Goal: Complete application form

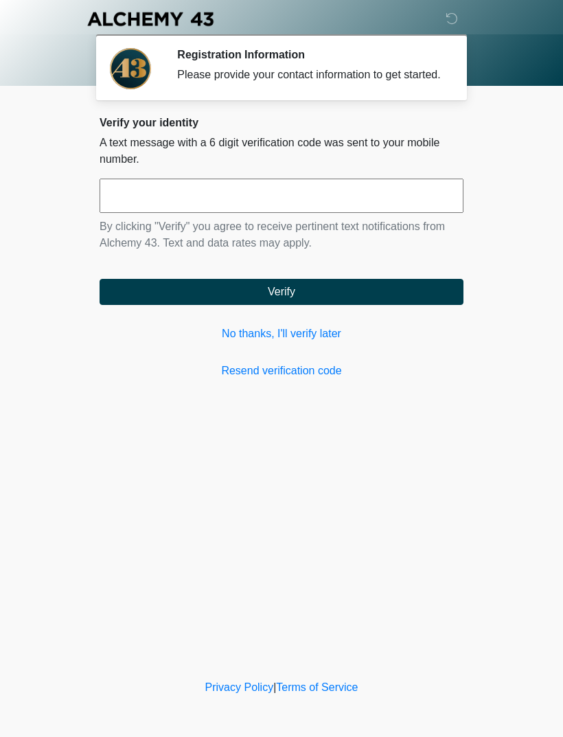
click at [187, 213] on input "text" at bounding box center [282, 195] width 364 height 34
type input "******"
click at [340, 292] on button "Verify" at bounding box center [282, 292] width 364 height 26
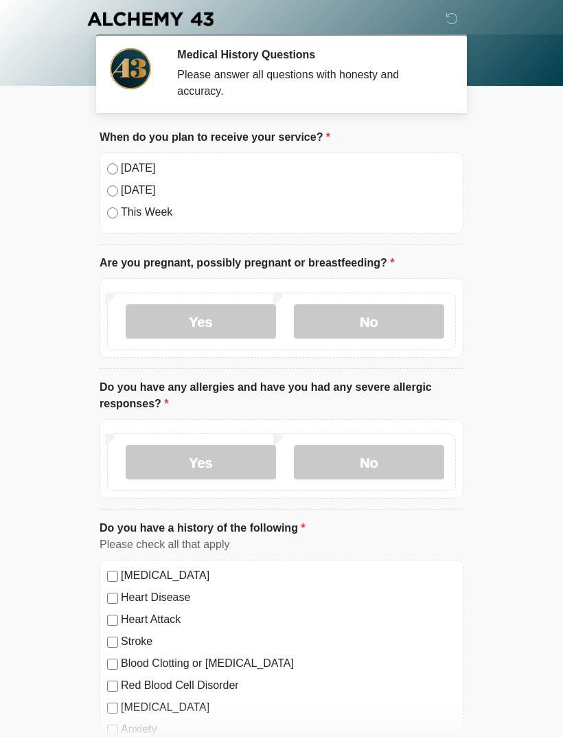
click at [349, 316] on label "No" at bounding box center [369, 321] width 150 height 34
click at [229, 461] on label "Yes" at bounding box center [201, 462] width 150 height 34
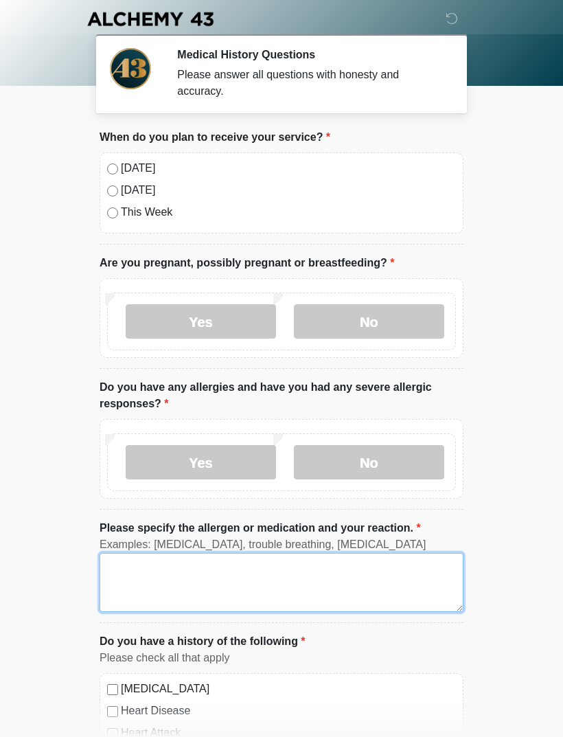
click at [208, 572] on textarea "Please specify the allergen or medication and your reaction." at bounding box center [282, 582] width 364 height 59
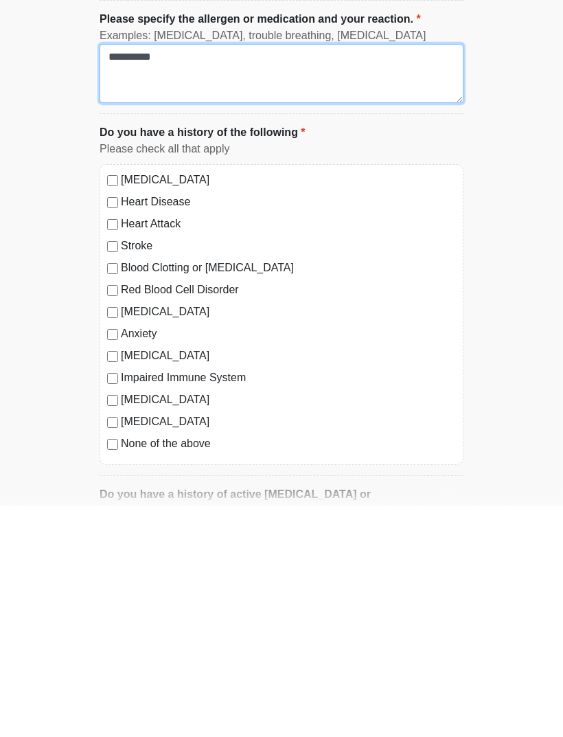
scroll to position [279, 0]
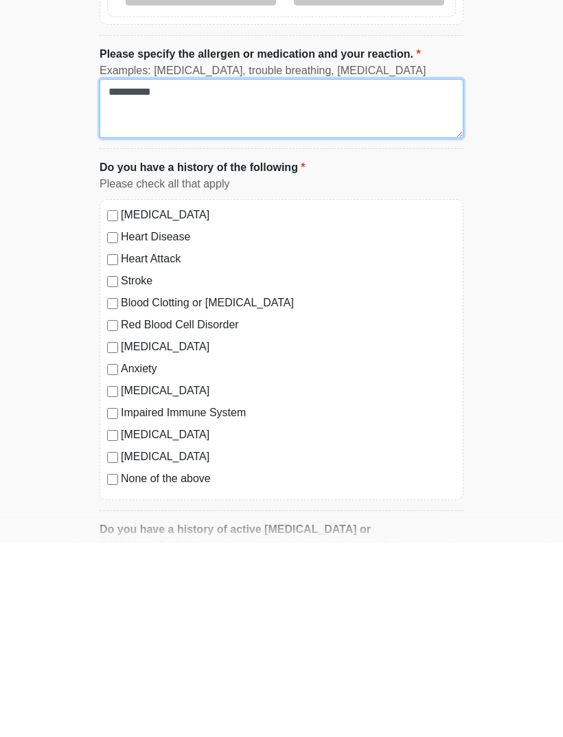
type textarea "**********"
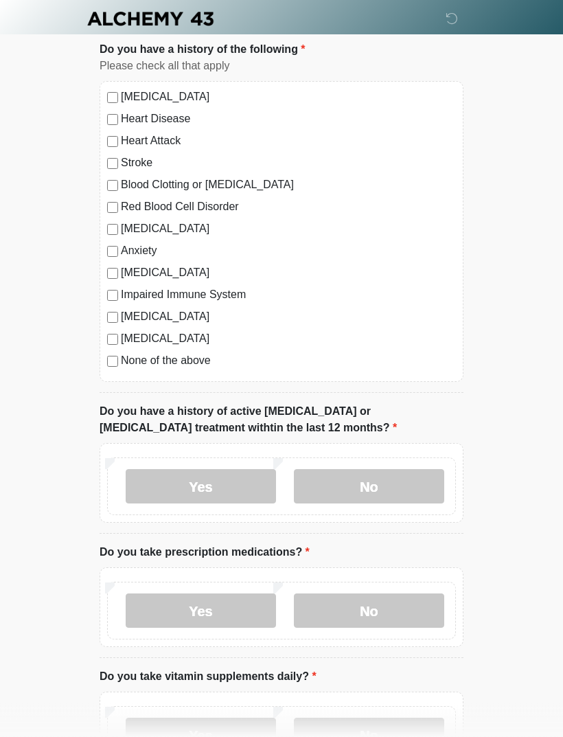
scroll to position [596, 0]
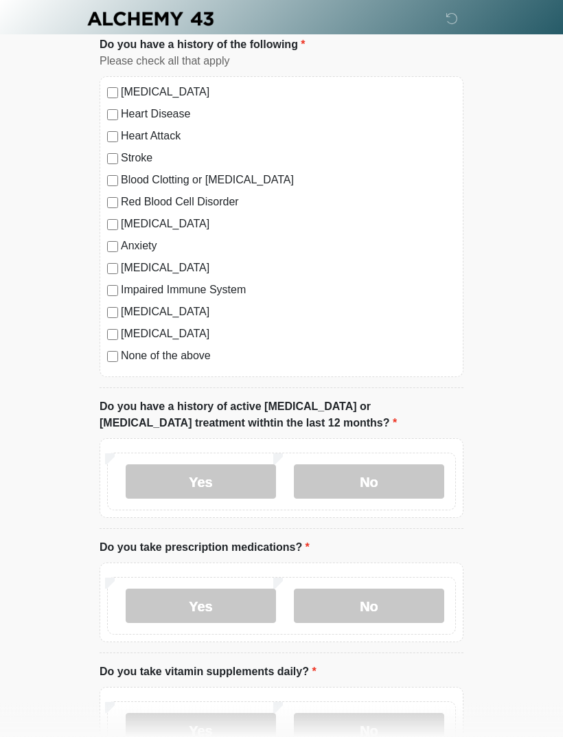
click at [365, 476] on label "No" at bounding box center [369, 482] width 150 height 34
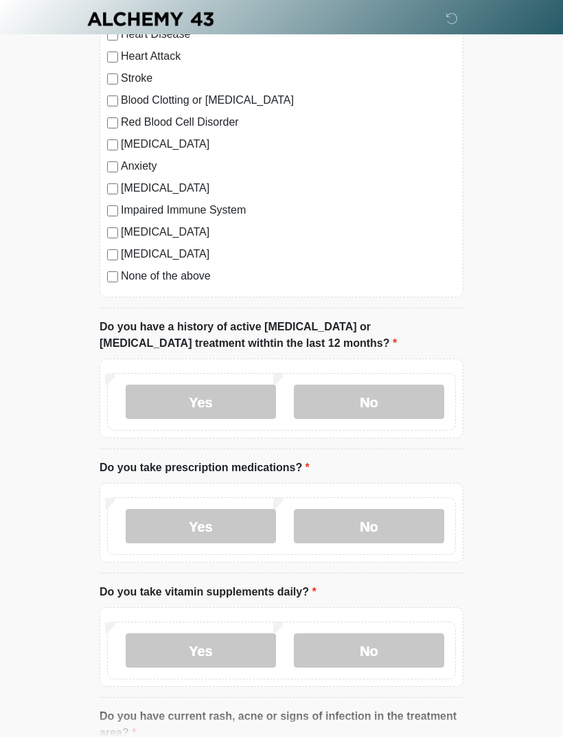
scroll to position [673, 0]
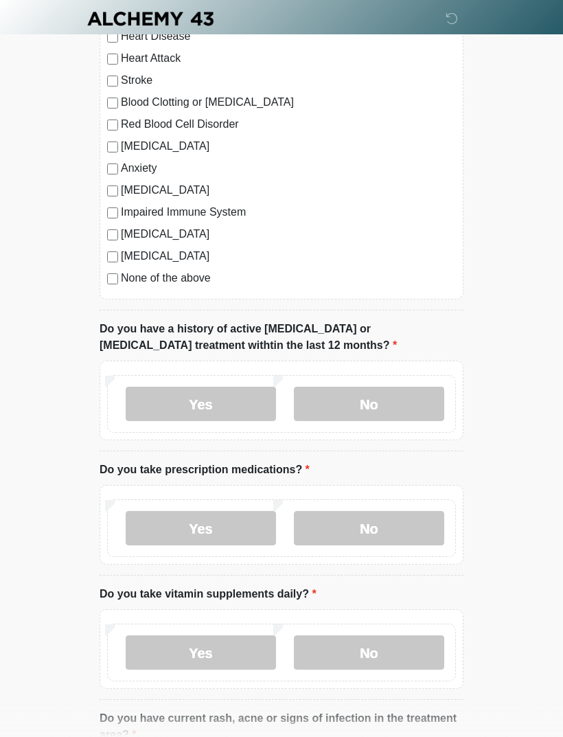
click at [238, 400] on label "Yes" at bounding box center [201, 404] width 150 height 34
click at [365, 520] on label "No" at bounding box center [369, 528] width 150 height 34
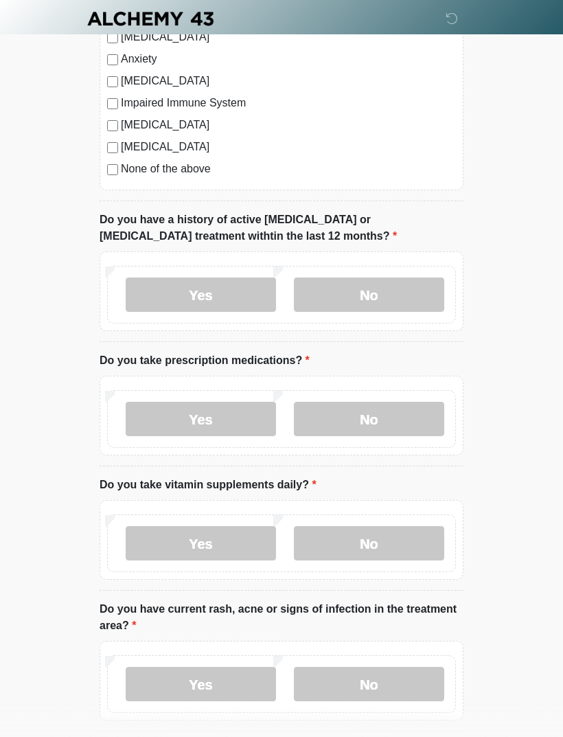
scroll to position [783, 0]
click at [240, 534] on label "Yes" at bounding box center [201, 543] width 150 height 34
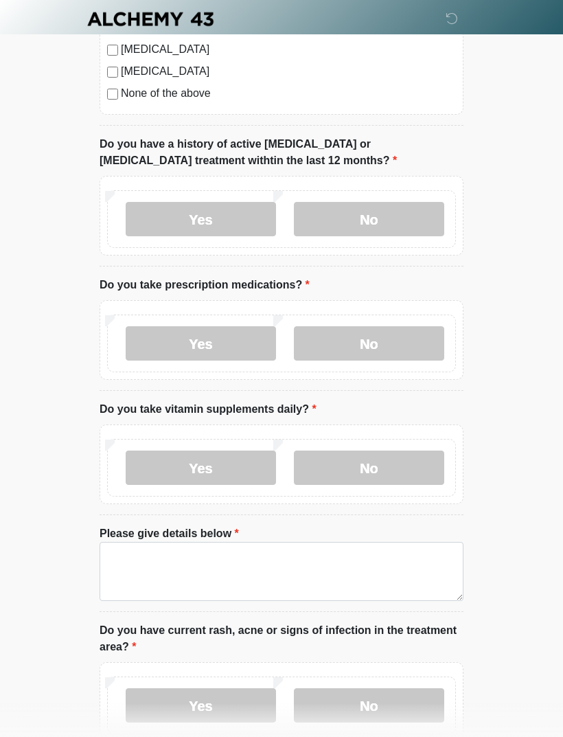
scroll to position [865, 0]
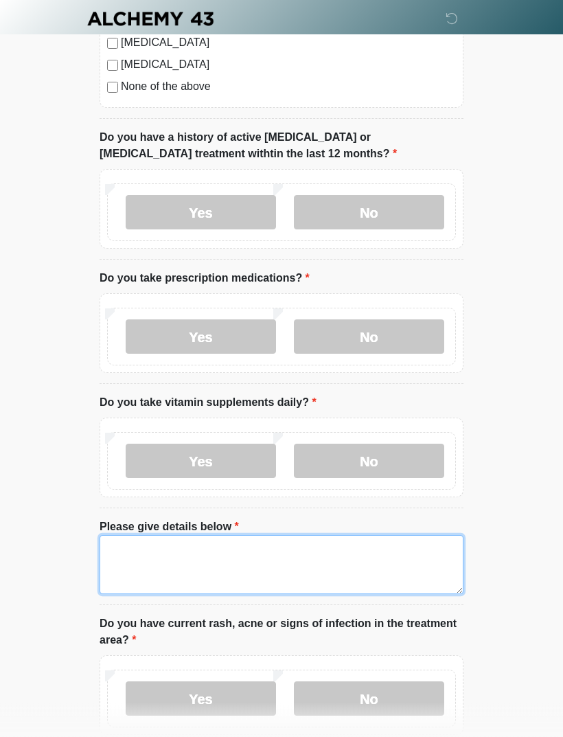
click at [150, 541] on textarea "Please give details below" at bounding box center [282, 564] width 364 height 59
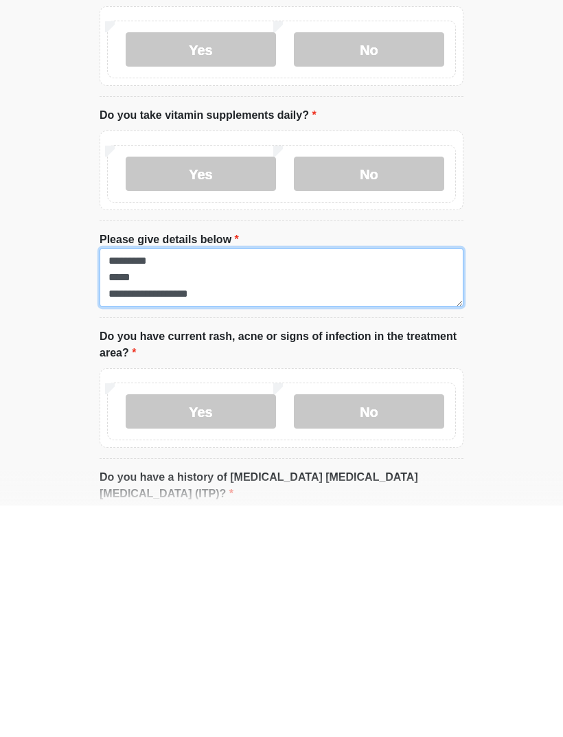
scroll to position [0, 0]
click at [253, 479] on textarea "**********" at bounding box center [282, 508] width 364 height 59
type textarea "**********"
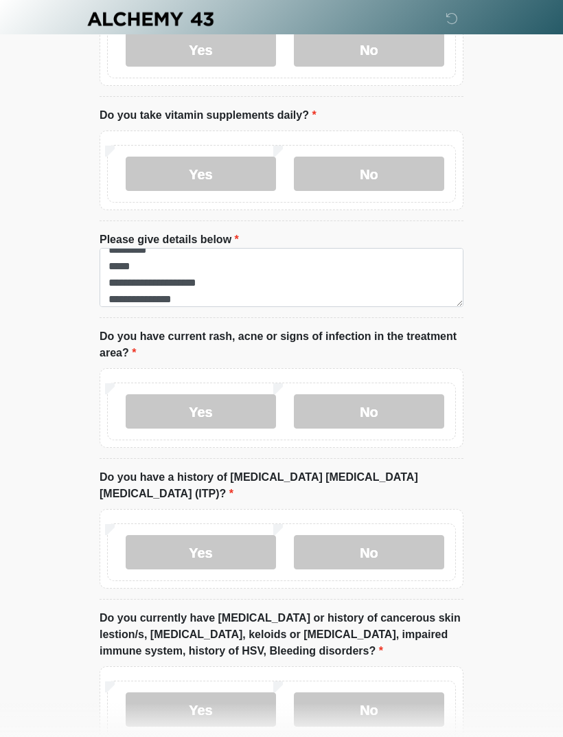
click at [240, 406] on label "Yes" at bounding box center [201, 411] width 150 height 34
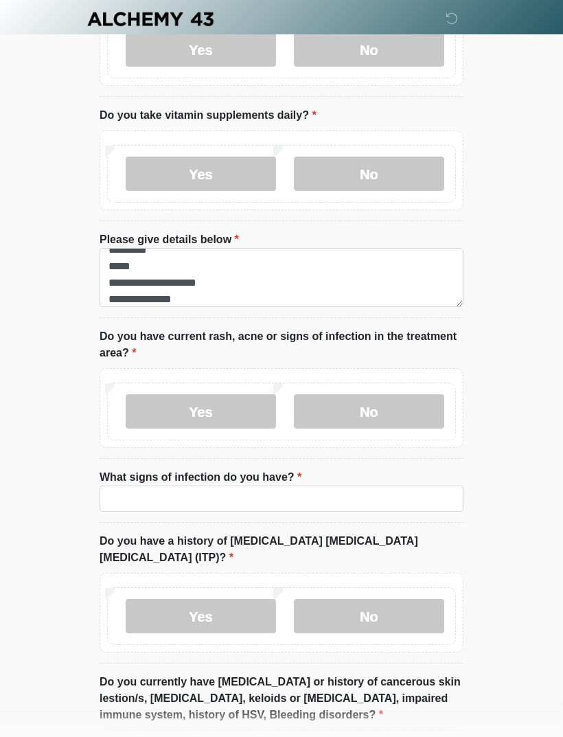
click at [367, 413] on label "No" at bounding box center [369, 411] width 150 height 34
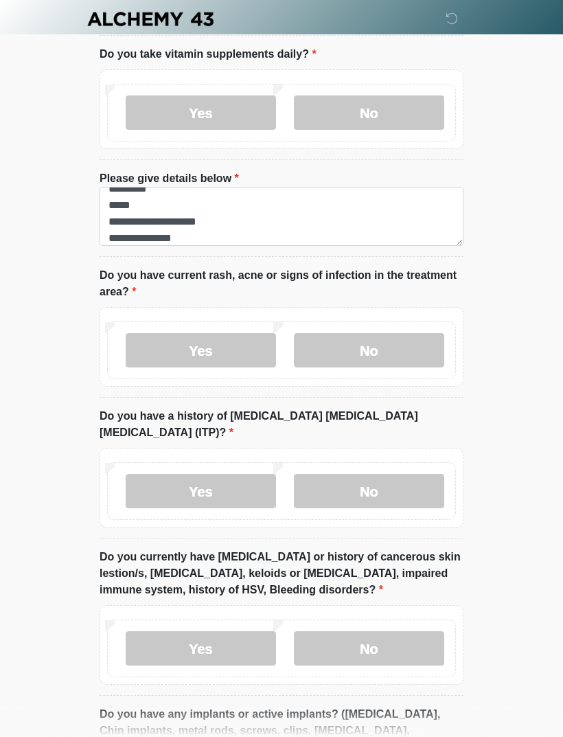
scroll to position [1238, 0]
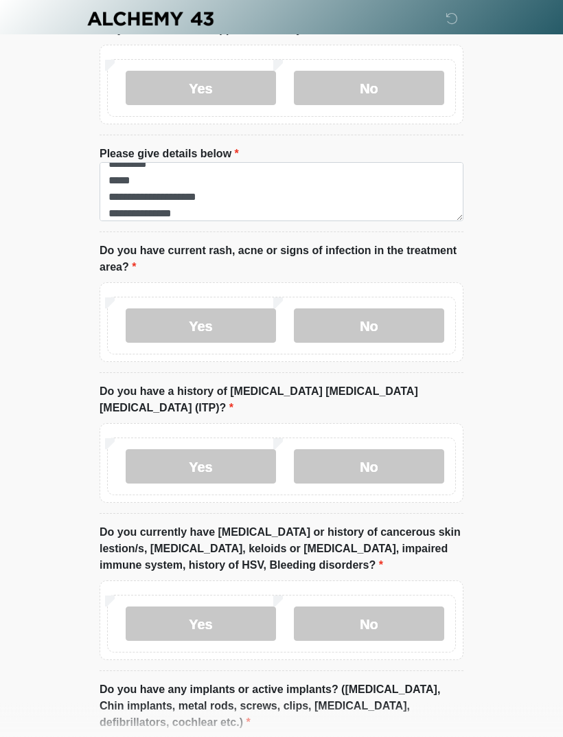
click at [394, 450] on label "No" at bounding box center [369, 467] width 150 height 34
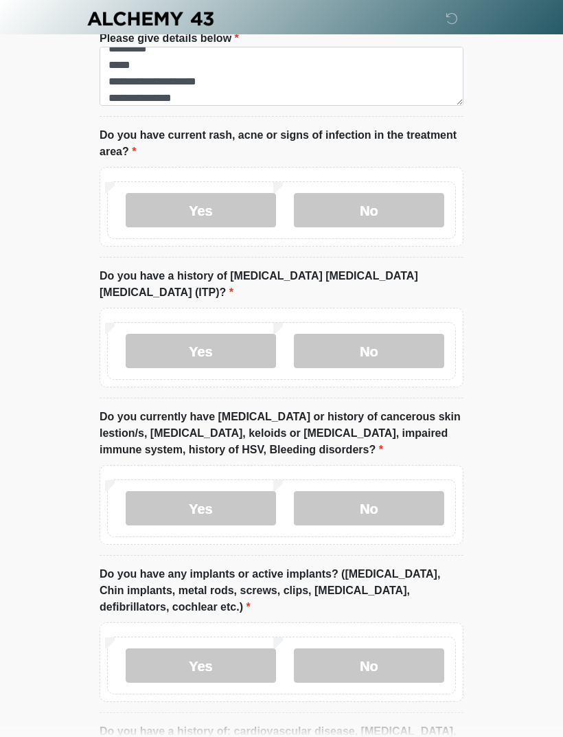
scroll to position [1354, 0]
click at [209, 491] on label "Yes" at bounding box center [201, 508] width 150 height 34
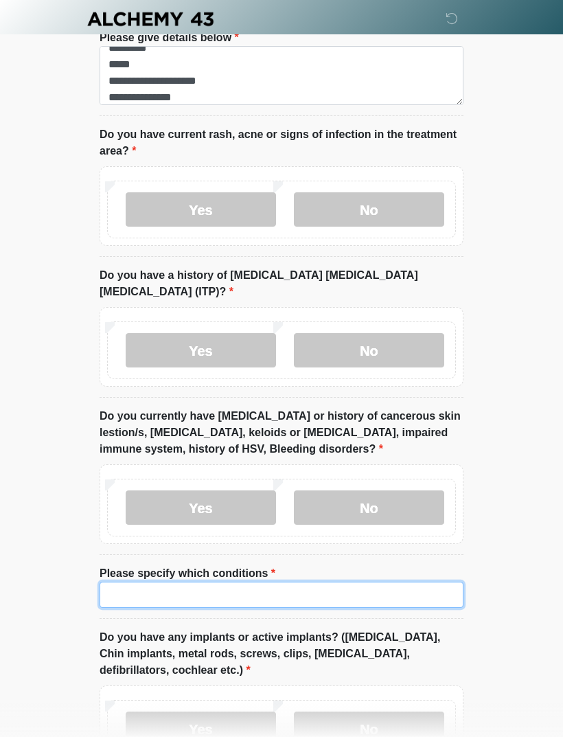
click at [207, 581] on input "Please specify which conditions" at bounding box center [282, 594] width 364 height 26
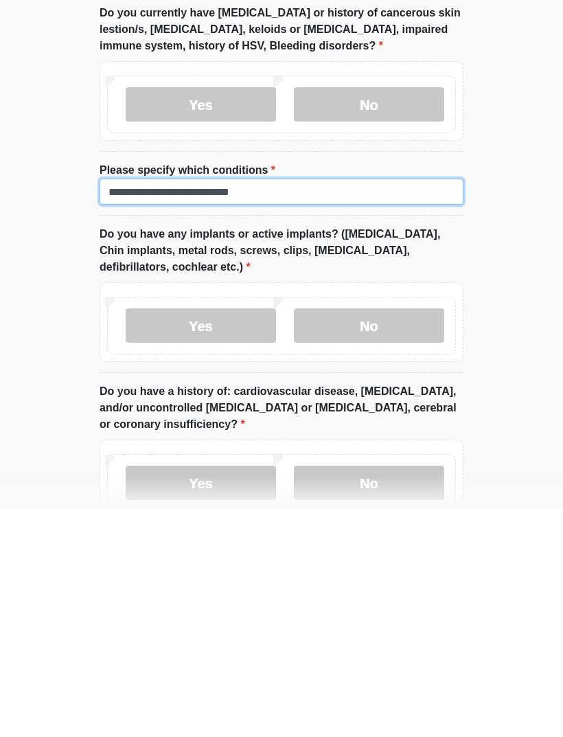
scroll to position [1553, 0]
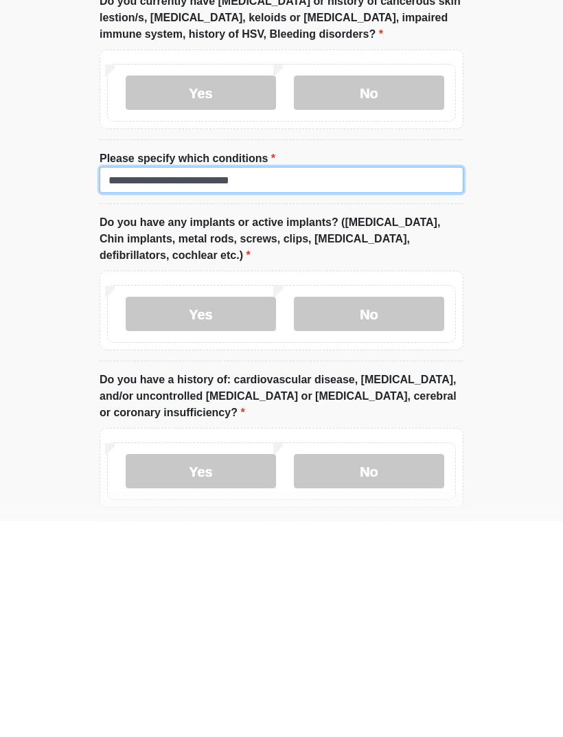
type input "**********"
click at [216, 513] on label "Yes" at bounding box center [201, 530] width 150 height 34
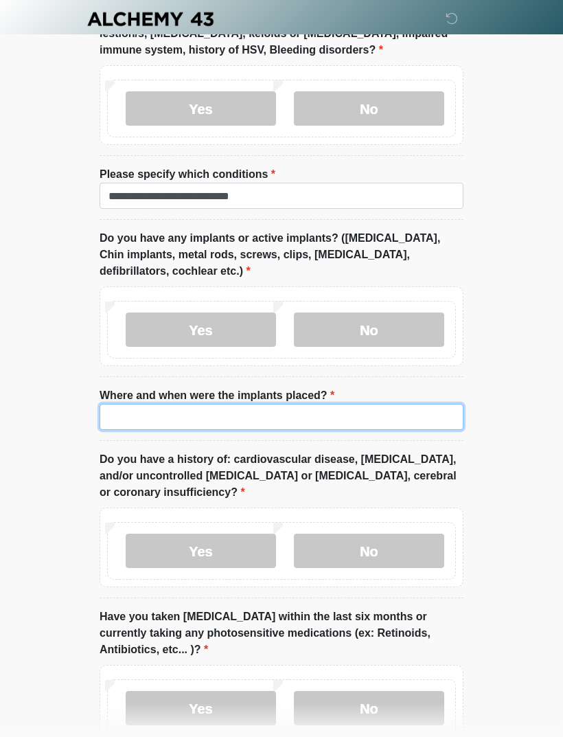
click at [227, 404] on input "Where and when were the implants placed?" at bounding box center [282, 417] width 364 height 26
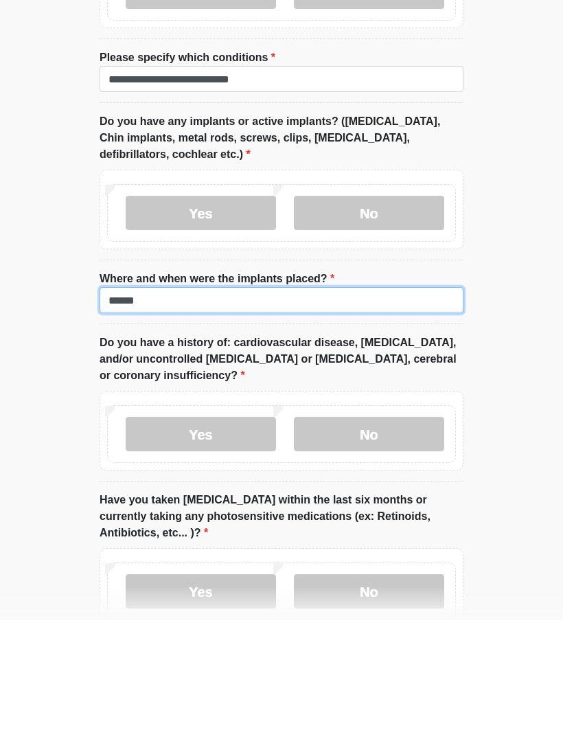
type input "******"
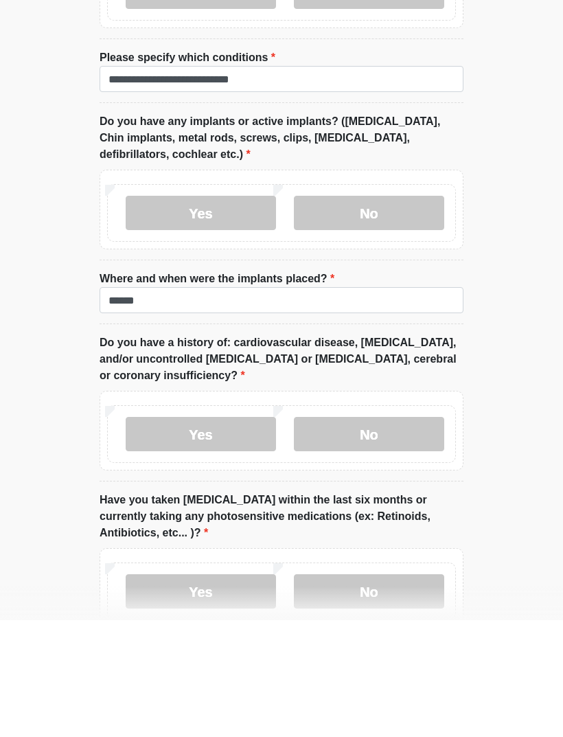
click at [349, 533] on label "No" at bounding box center [369, 550] width 150 height 34
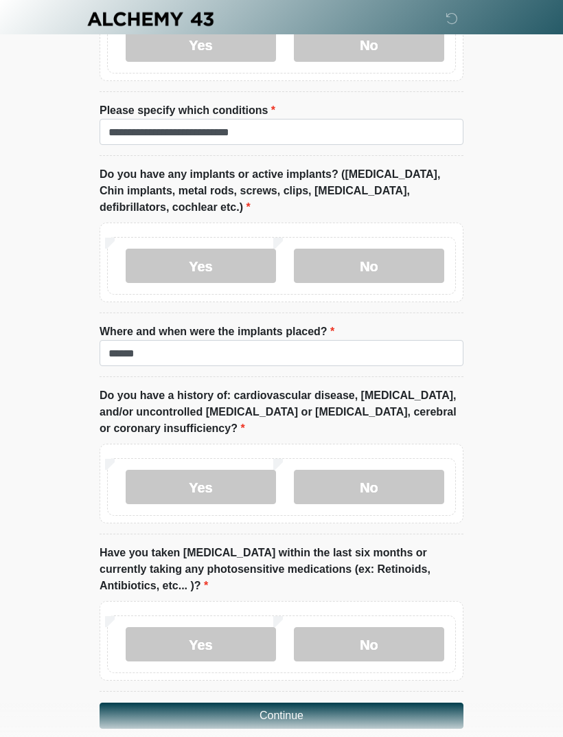
click at [380, 627] on label "No" at bounding box center [369, 644] width 150 height 34
click at [319, 702] on button "Continue" at bounding box center [282, 715] width 364 height 26
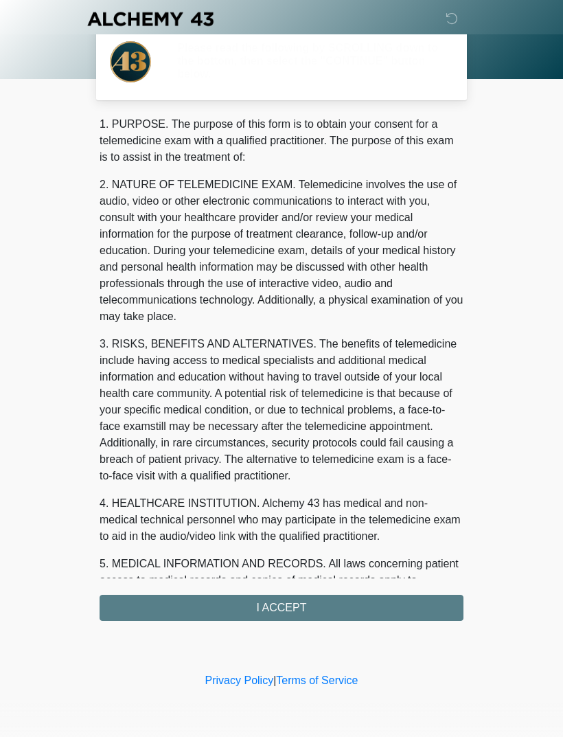
scroll to position [0, 0]
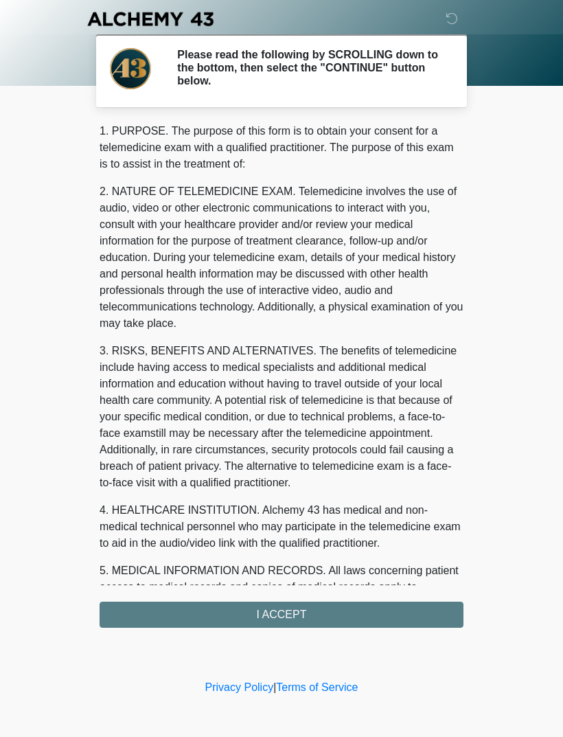
click at [273, 621] on div "1. PURPOSE. The purpose of this form is to obtain your consent for a telemedici…" at bounding box center [282, 375] width 364 height 505
click at [392, 614] on div "1. PURPOSE. The purpose of this form is to obtain your consent for a telemedici…" at bounding box center [282, 375] width 364 height 505
click at [384, 614] on div "1. PURPOSE. The purpose of this form is to obtain your consent for a telemedici…" at bounding box center [282, 375] width 364 height 505
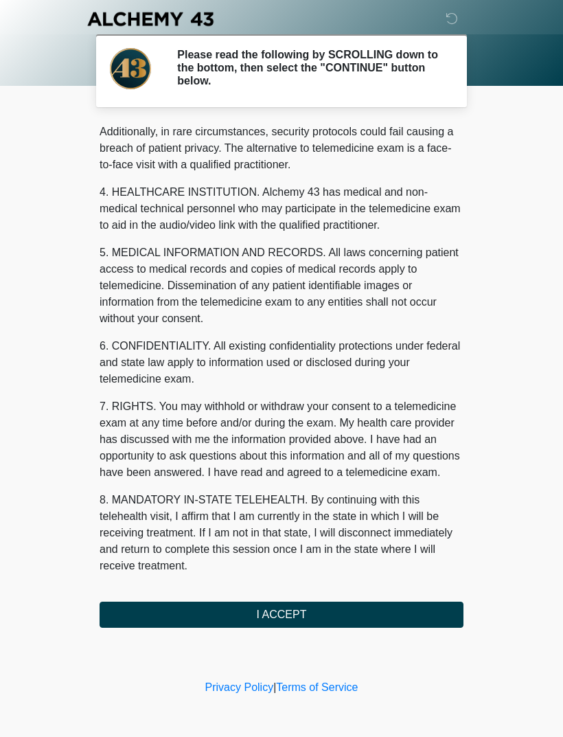
click at [339, 616] on button "I ACCEPT" at bounding box center [282, 614] width 364 height 26
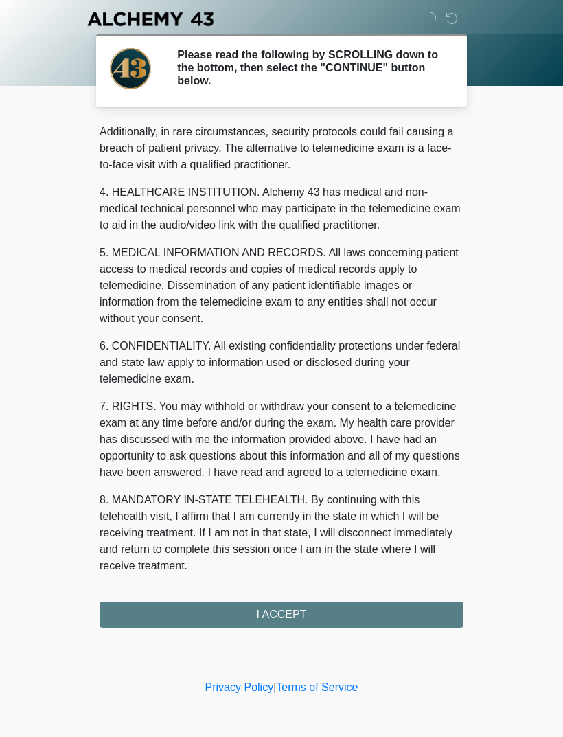
scroll to position [334, 0]
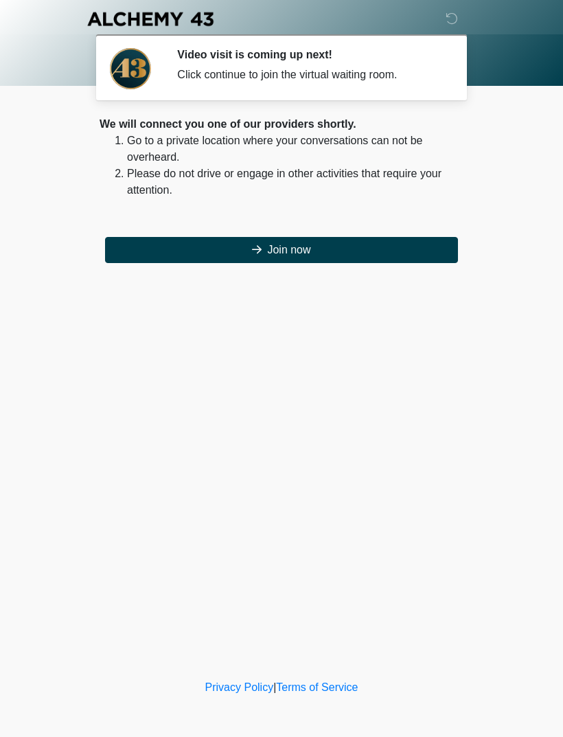
click at [289, 239] on button "Join now" at bounding box center [281, 250] width 353 height 26
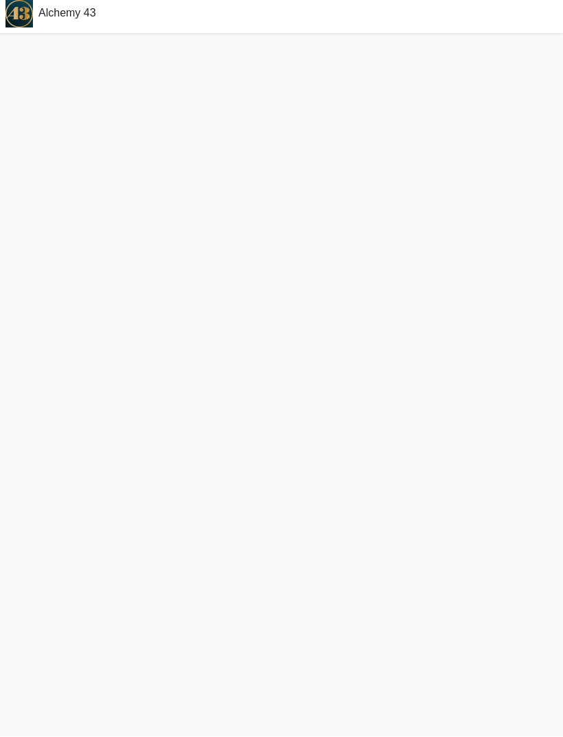
scroll to position [48, 0]
